Goal: Task Accomplishment & Management: Complete application form

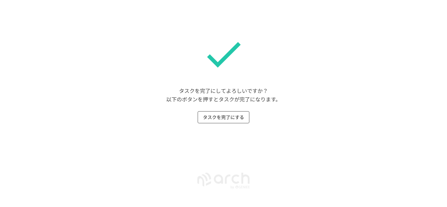
click at [228, 117] on button "タスクを完了にする" at bounding box center [224, 117] width 52 height 12
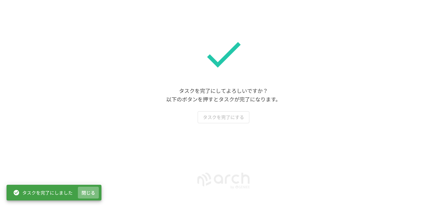
click at [87, 194] on button "閉じる" at bounding box center [88, 193] width 21 height 12
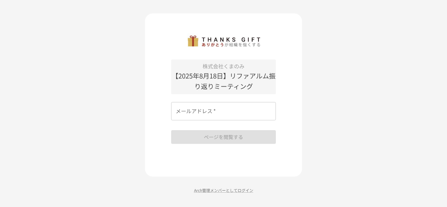
click at [218, 115] on input "メールアドレス   *" at bounding box center [223, 111] width 105 height 18
type input "**********"
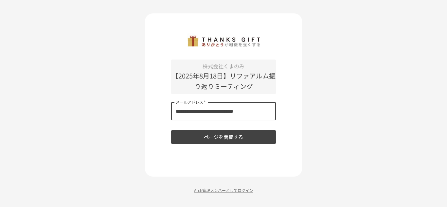
click at [205, 138] on button "ページを閲覧する" at bounding box center [223, 137] width 105 height 14
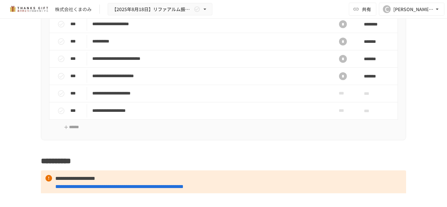
scroll to position [2716, 0]
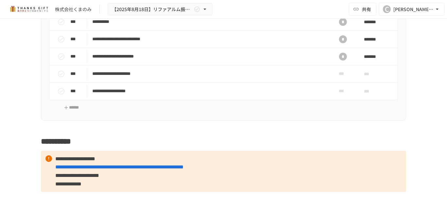
click at [334, 5] on div "株式会社くまのみ 【[DATE]】リファアルム振り返りミーティング 共有 C [PERSON_NAME][EMAIL_ADDRESS][DOMAIN_NAME]" at bounding box center [223, 9] width 447 height 19
